Goal: Information Seeking & Learning: Learn about a topic

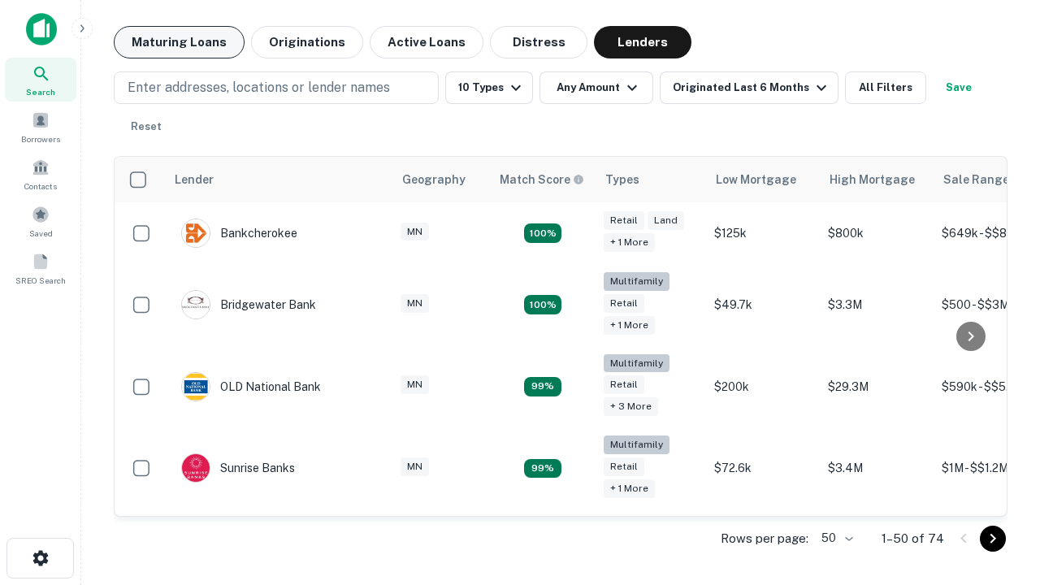
click at [179, 42] on button "Maturing Loans" at bounding box center [179, 42] width 131 height 33
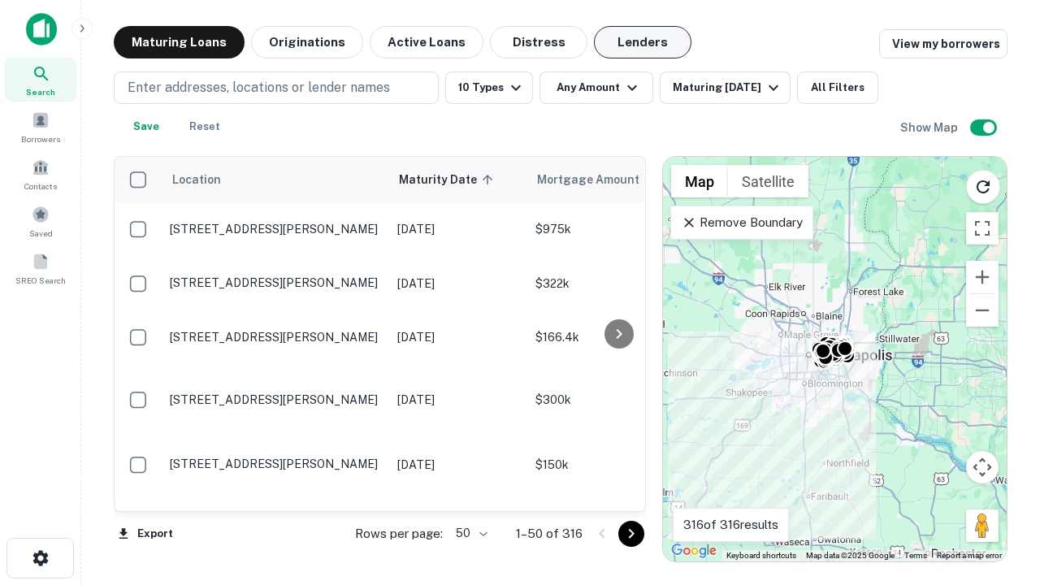
click at [643, 42] on button "Lenders" at bounding box center [643, 42] width 98 height 33
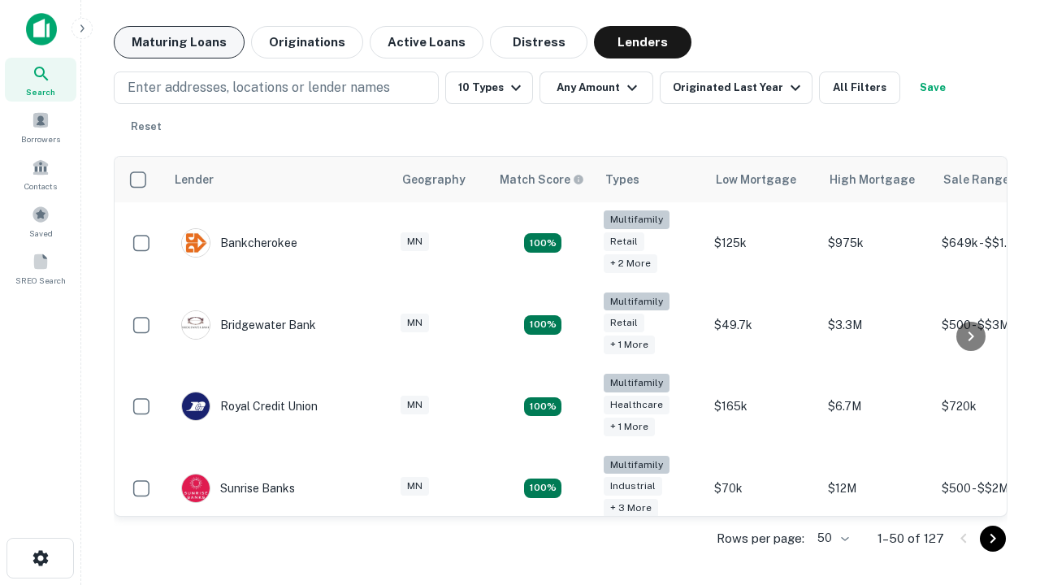
click at [179, 42] on button "Maturing Loans" at bounding box center [179, 42] width 131 height 33
